Goal: Task Accomplishment & Management: Use online tool/utility

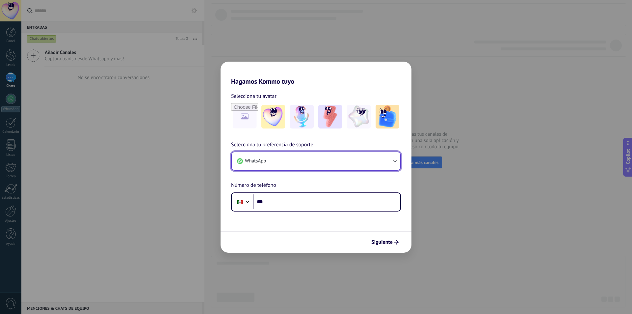
click at [380, 160] on button "WhatsApp" at bounding box center [316, 161] width 169 height 18
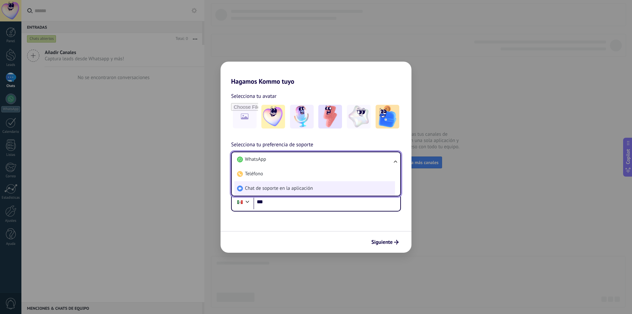
click at [330, 184] on li "Chat de soporte en la aplicación" at bounding box center [314, 188] width 161 height 14
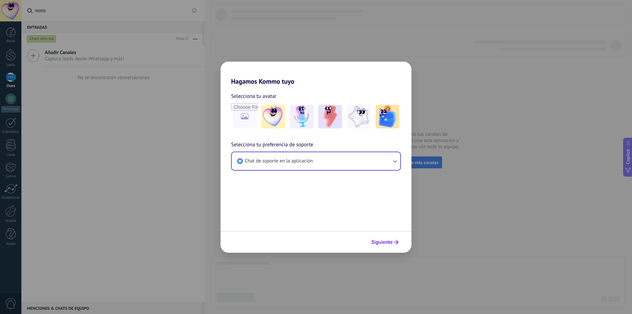
click at [385, 241] on span "Siguiente" at bounding box center [381, 242] width 21 height 5
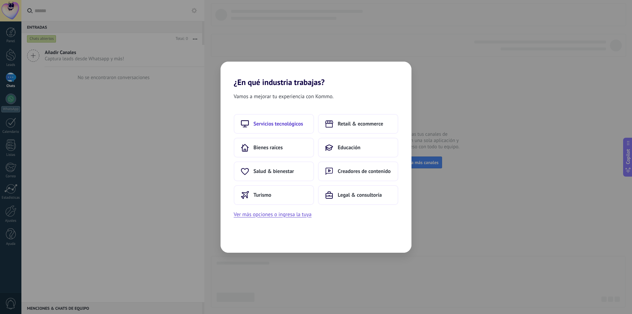
click at [270, 130] on button "Servicios tecnológicos" at bounding box center [274, 124] width 80 height 20
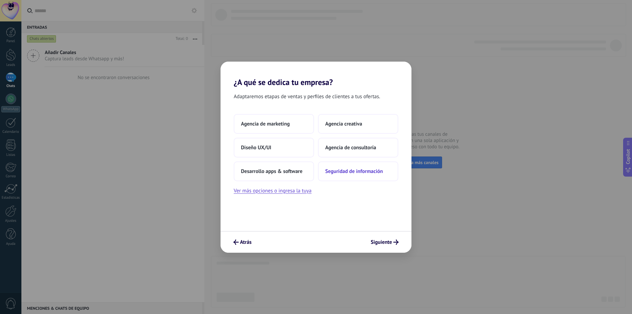
click at [360, 176] on button "Seguridad de información" at bounding box center [358, 171] width 80 height 20
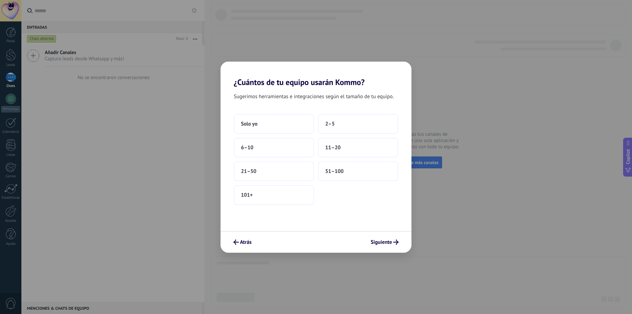
click at [385, 248] on div "Atrás Siguiente" at bounding box center [316, 242] width 191 height 22
drag, startPoint x: 249, startPoint y: 105, endPoint x: 258, endPoint y: 124, distance: 21.4
click at [249, 106] on div "Sugerimos herramientas e integraciones según el tamaño de tu equipo. Solo yo 2–…" at bounding box center [316, 159] width 191 height 144
click at [259, 127] on button "Solo yo" at bounding box center [274, 124] width 80 height 20
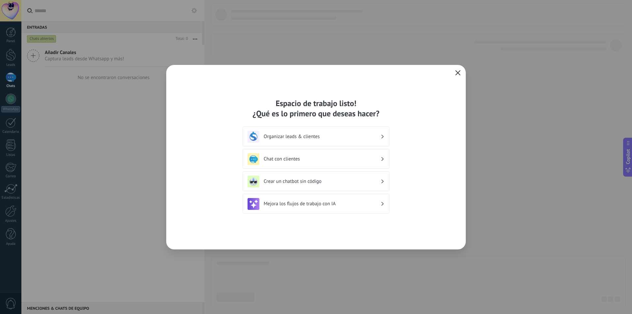
click at [454, 74] on button "button" at bounding box center [458, 72] width 9 height 9
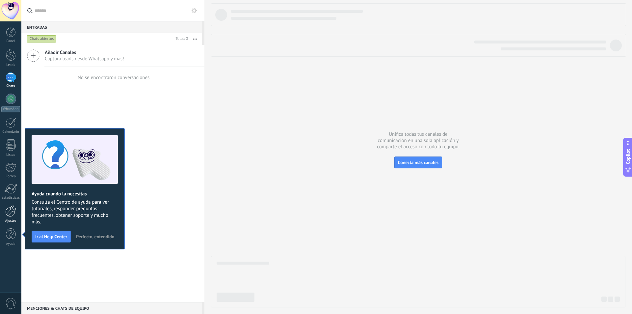
click at [12, 206] on div at bounding box center [10, 211] width 11 height 12
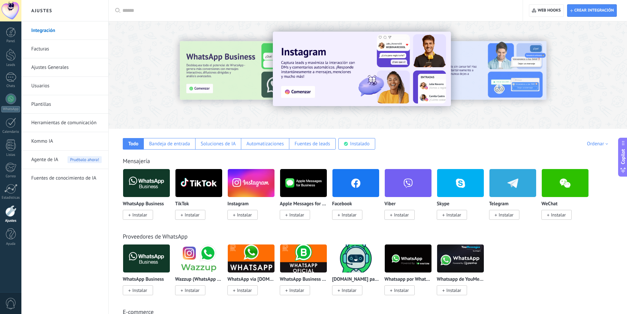
click at [144, 184] on img at bounding box center [146, 183] width 47 height 32
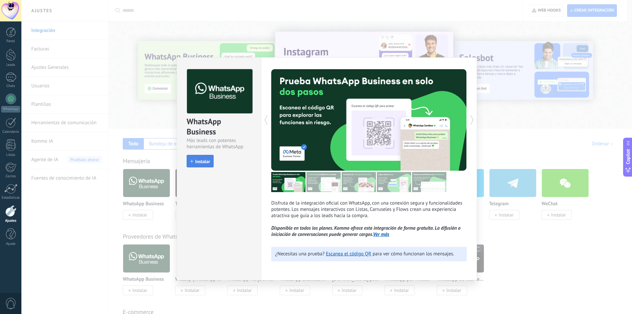
click at [201, 159] on span "Instalar" at bounding box center [202, 161] width 15 height 5
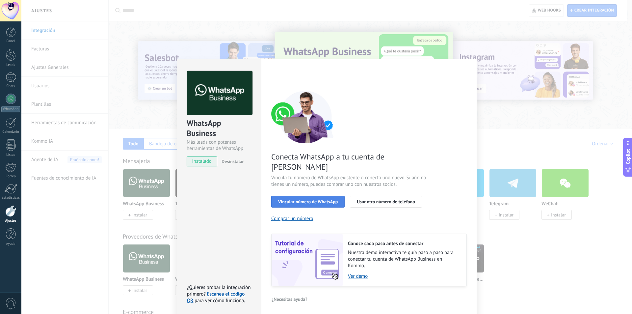
click at [294, 196] on button "Vincular número de WhatsApp" at bounding box center [307, 202] width 73 height 12
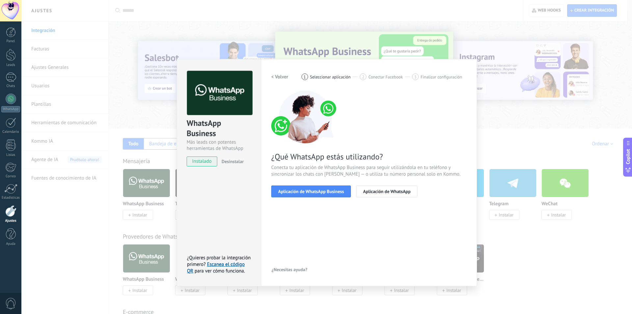
click at [294, 187] on button "Aplicación de WhatsApp Business" at bounding box center [311, 191] width 80 height 12
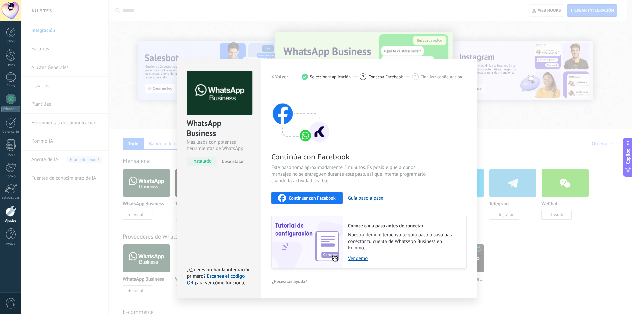
click at [292, 200] on span "Continuar con Facebook" at bounding box center [312, 198] width 47 height 5
